Goal: Task Accomplishment & Management: Use online tool/utility

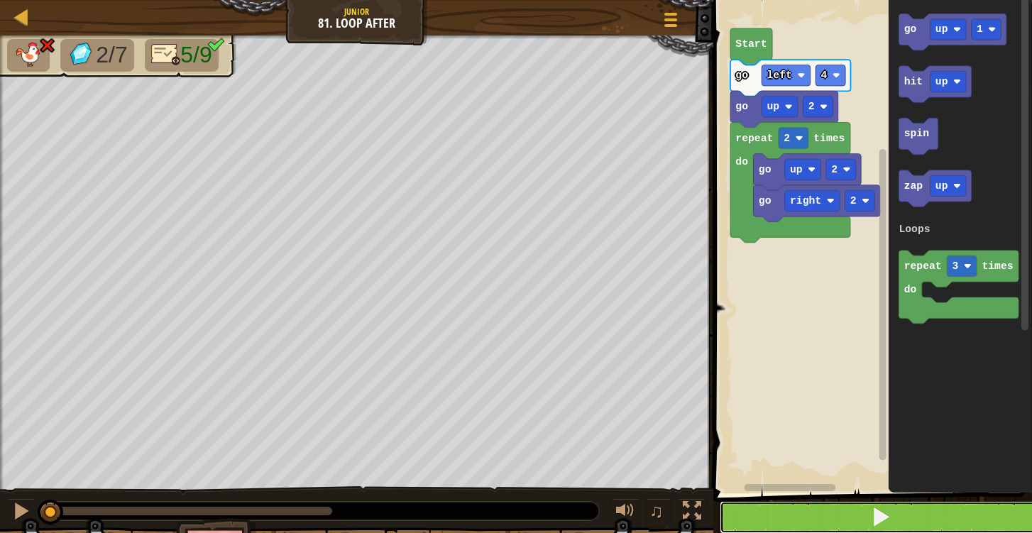
click at [896, 511] on button at bounding box center [881, 517] width 323 height 33
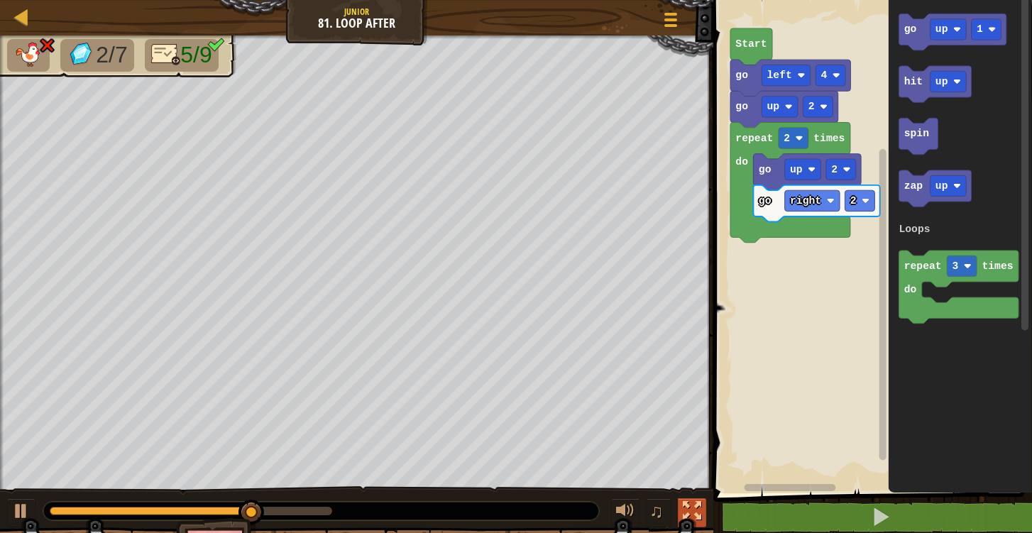
click at [696, 502] on div at bounding box center [692, 511] width 18 height 18
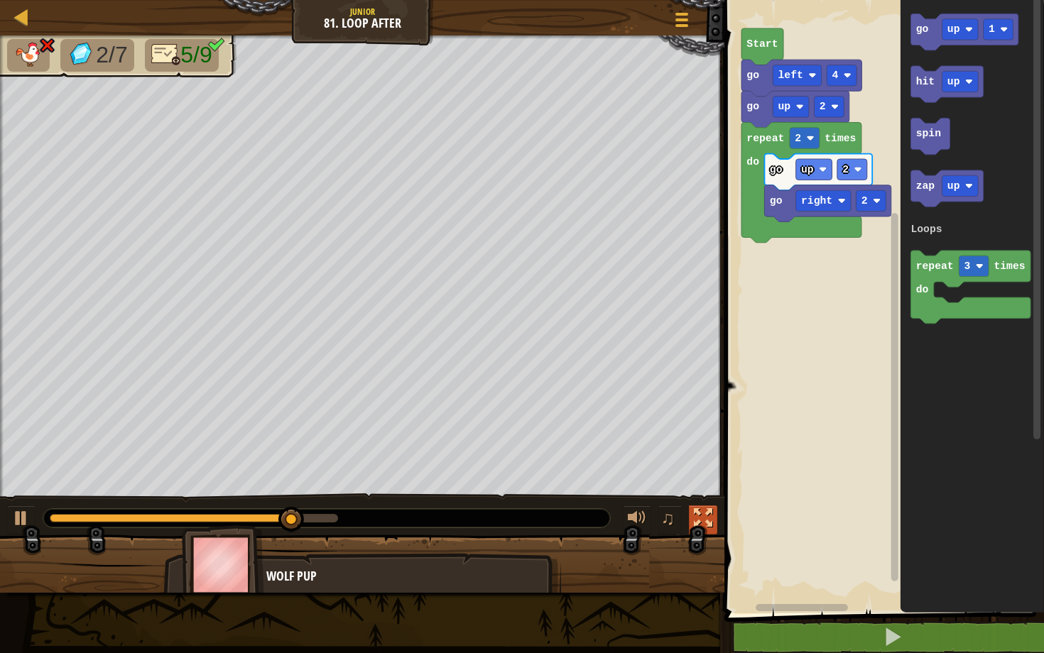
click at [704, 525] on div at bounding box center [703, 518] width 18 height 18
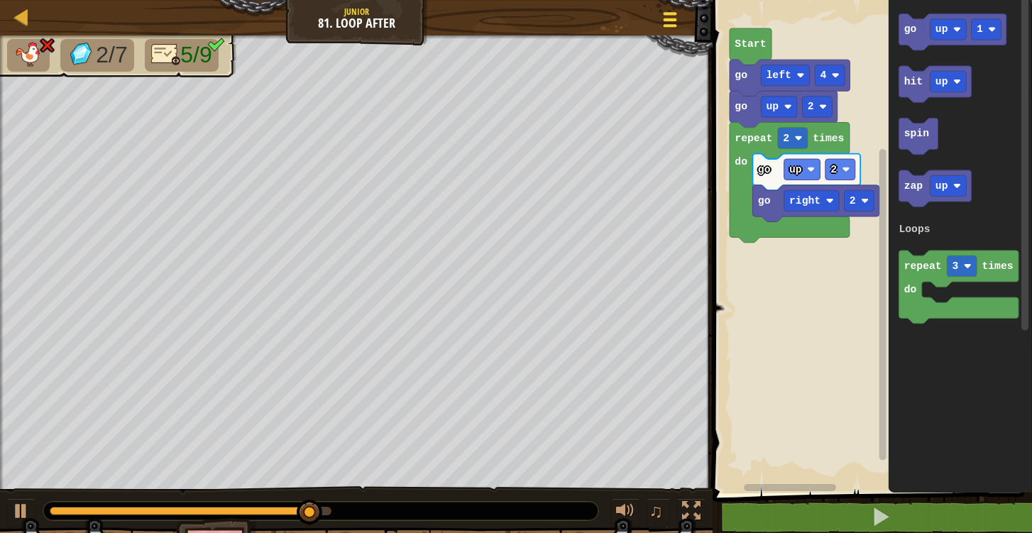
click at [672, 19] on span at bounding box center [670, 19] width 13 height 3
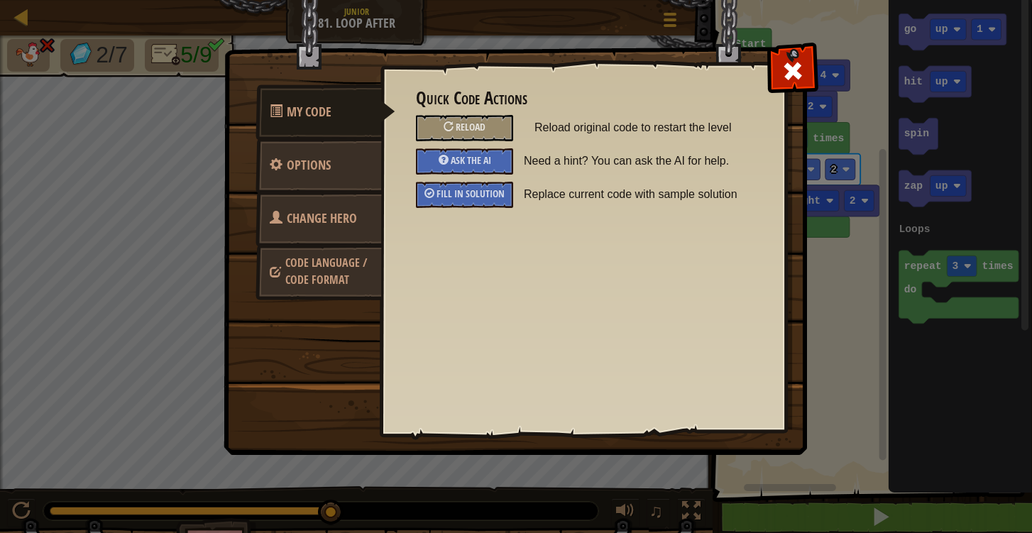
click at [347, 240] on link "Change Hero" at bounding box center [319, 218] width 126 height 55
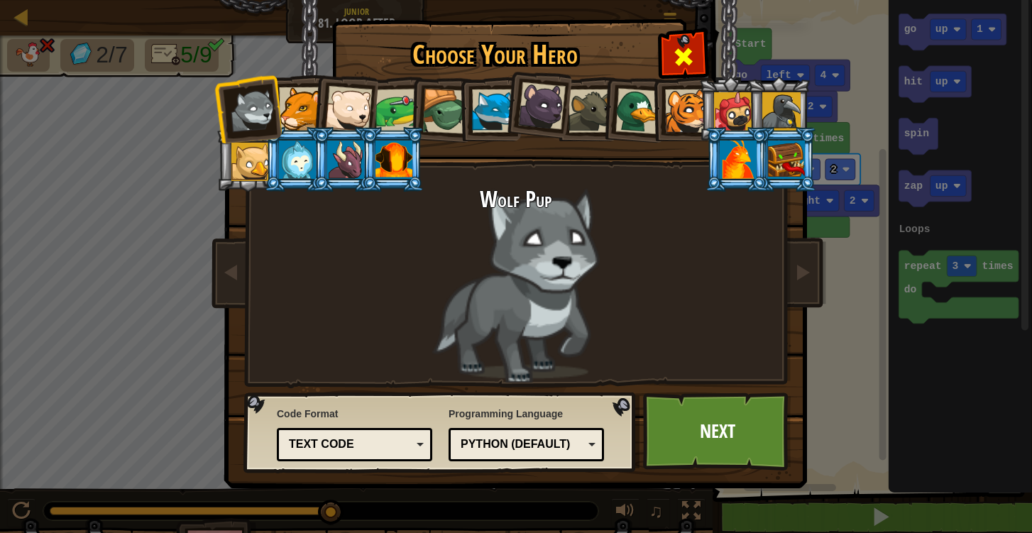
click at [691, 55] on span at bounding box center [683, 56] width 23 height 23
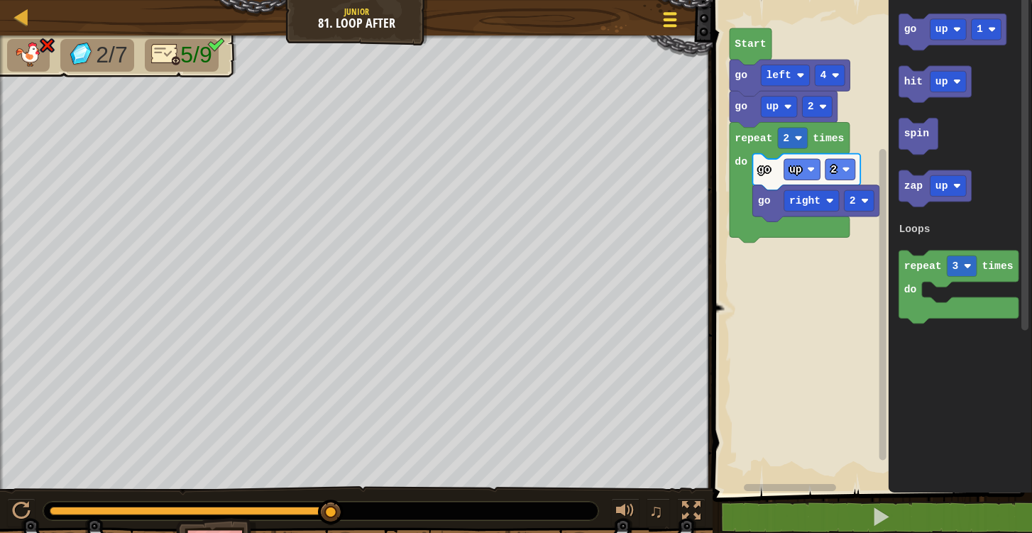
click at [671, 29] on div at bounding box center [669, 19] width 19 height 21
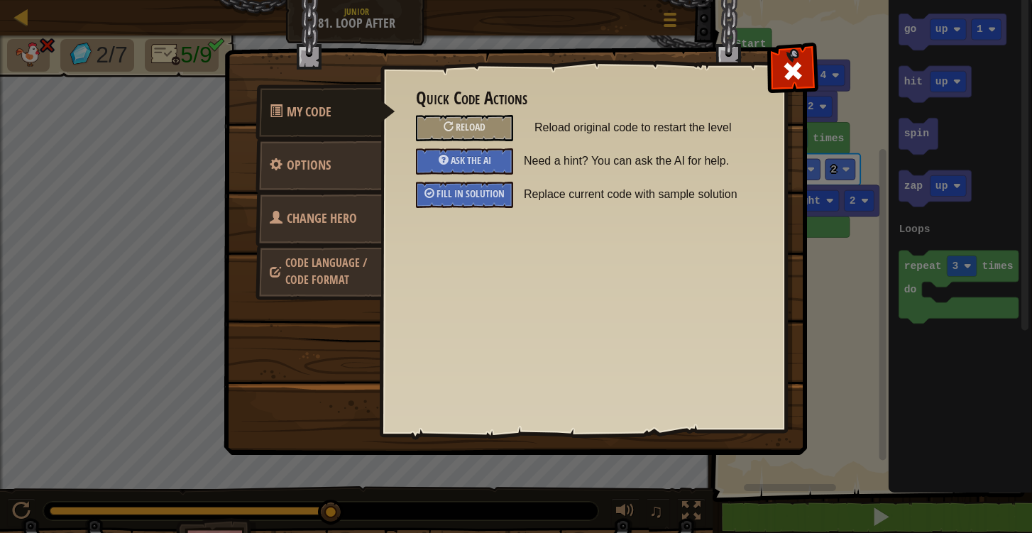
click at [359, 271] on link "Code Language / Code Format" at bounding box center [319, 271] width 126 height 54
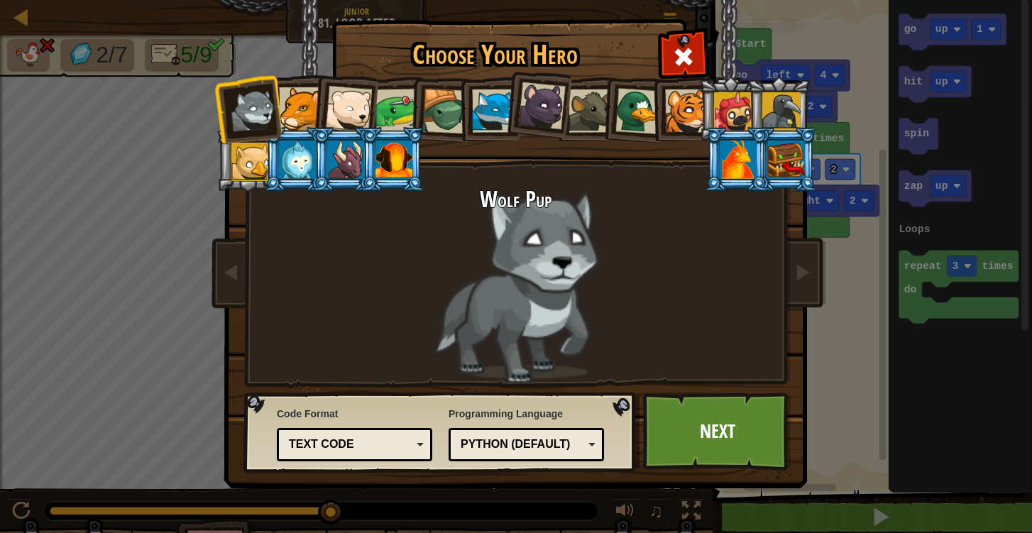
click at [386, 452] on div "Text code" at bounding box center [350, 445] width 123 height 16
click at [693, 438] on link "Next" at bounding box center [717, 432] width 148 height 78
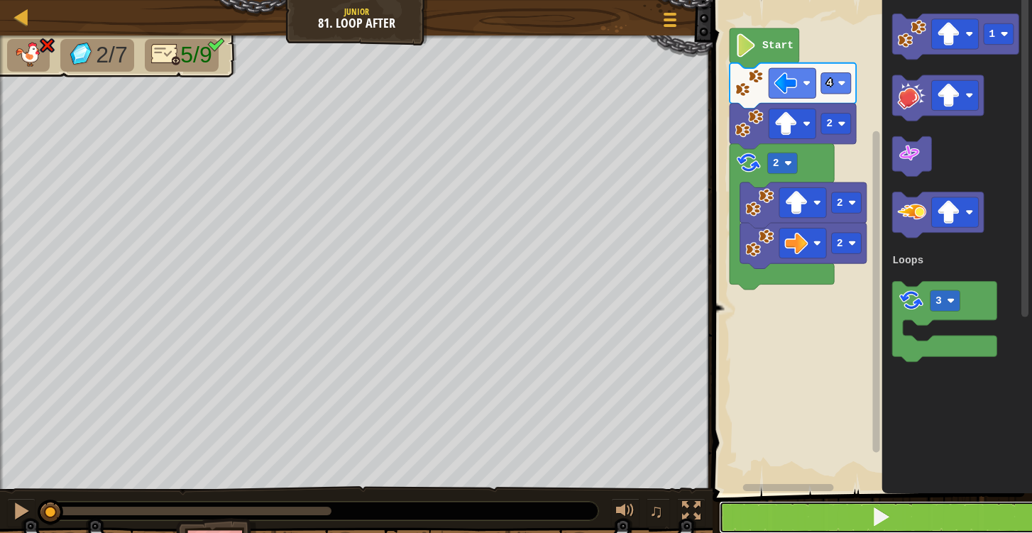
click at [797, 520] on button at bounding box center [881, 517] width 324 height 33
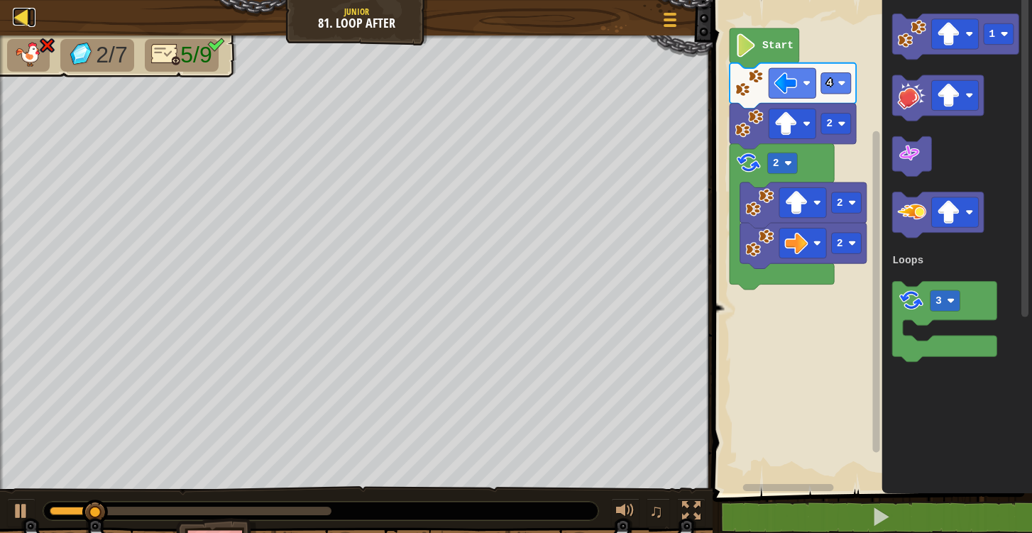
click at [22, 9] on div at bounding box center [22, 17] width 18 height 18
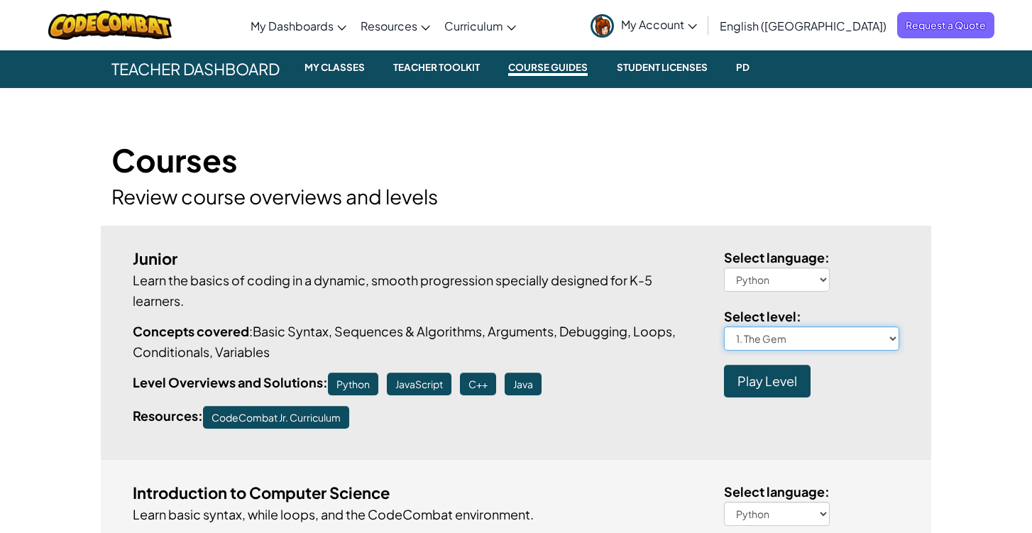
click at [795, 342] on select "1. The Gem 1a. The Gem A 1b. The Gem B 1c. The Gem C 1d. The Gem D 1e. The Gem …" at bounding box center [812, 339] width 176 height 24
